Goal: Task Accomplishment & Management: Manage account settings

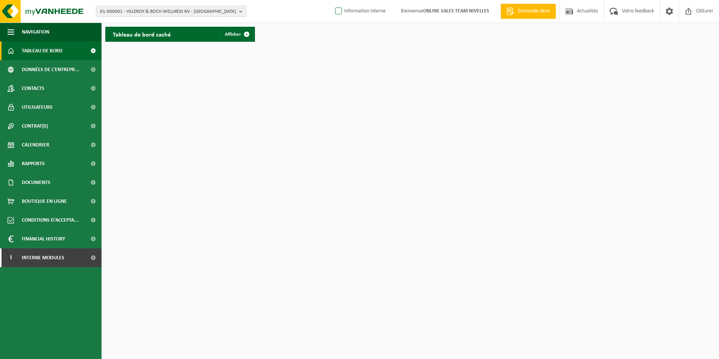
click at [339, 10] on label "Information interne" at bounding box center [359, 11] width 52 height 11
click at [332, 0] on input "Information interne" at bounding box center [332, 0] width 0 height 0
checkbox input "true"
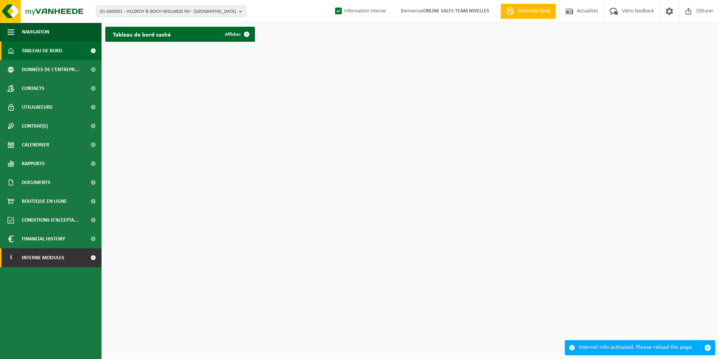
click at [63, 258] on span "Interne modules" at bounding box center [43, 257] width 42 height 19
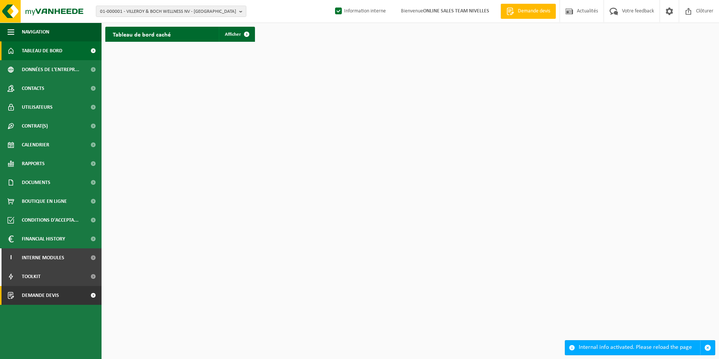
click at [44, 292] on span "Demande devis" at bounding box center [40, 295] width 37 height 19
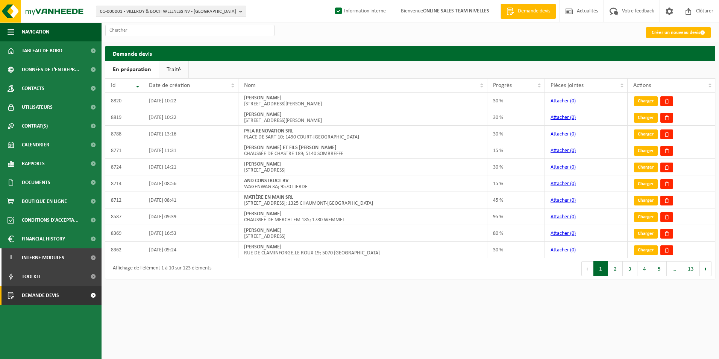
click at [168, 69] on link "Traité" at bounding box center [173, 69] width 29 height 17
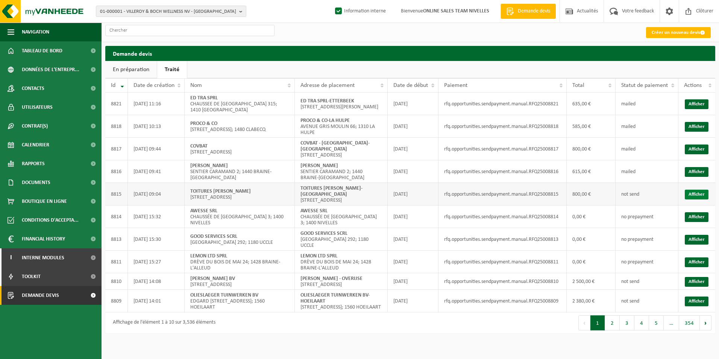
click at [701, 199] on link "Afficher" at bounding box center [697, 194] width 24 height 10
